Goal: Task Accomplishment & Management: Use online tool/utility

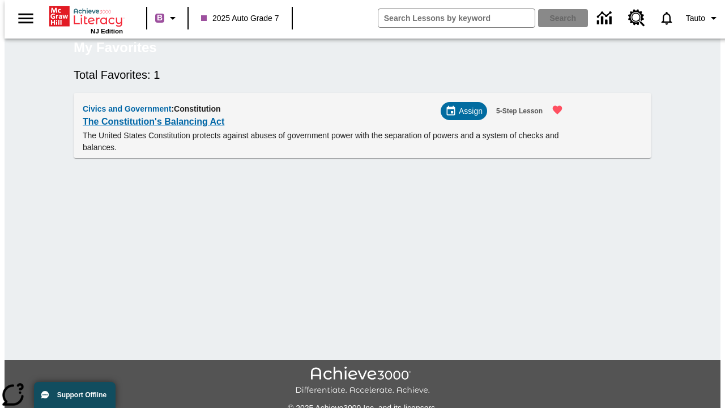
click at [468, 117] on span "Assign" at bounding box center [470, 111] width 24 height 12
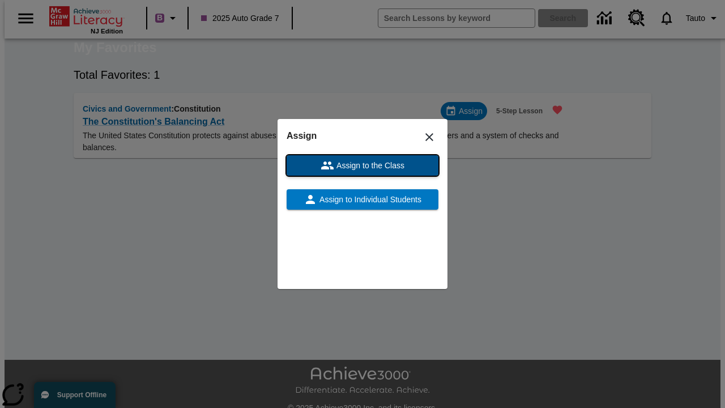
click at [362, 165] on span "Assign to the Class" at bounding box center [369, 166] width 70 height 12
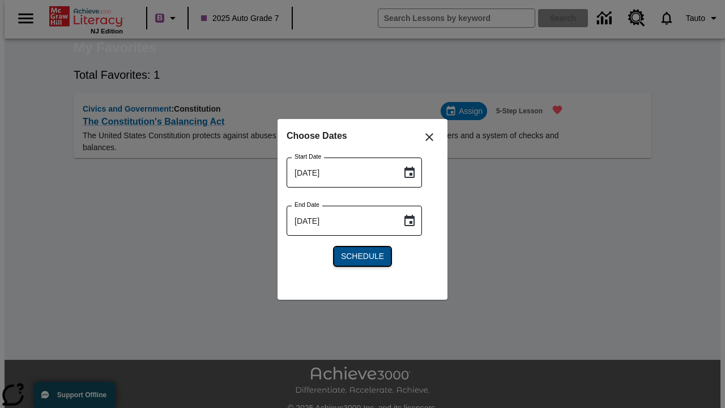
click at [362, 256] on span "Schedule" at bounding box center [362, 256] width 43 height 12
